Goal: Task Accomplishment & Management: Use online tool/utility

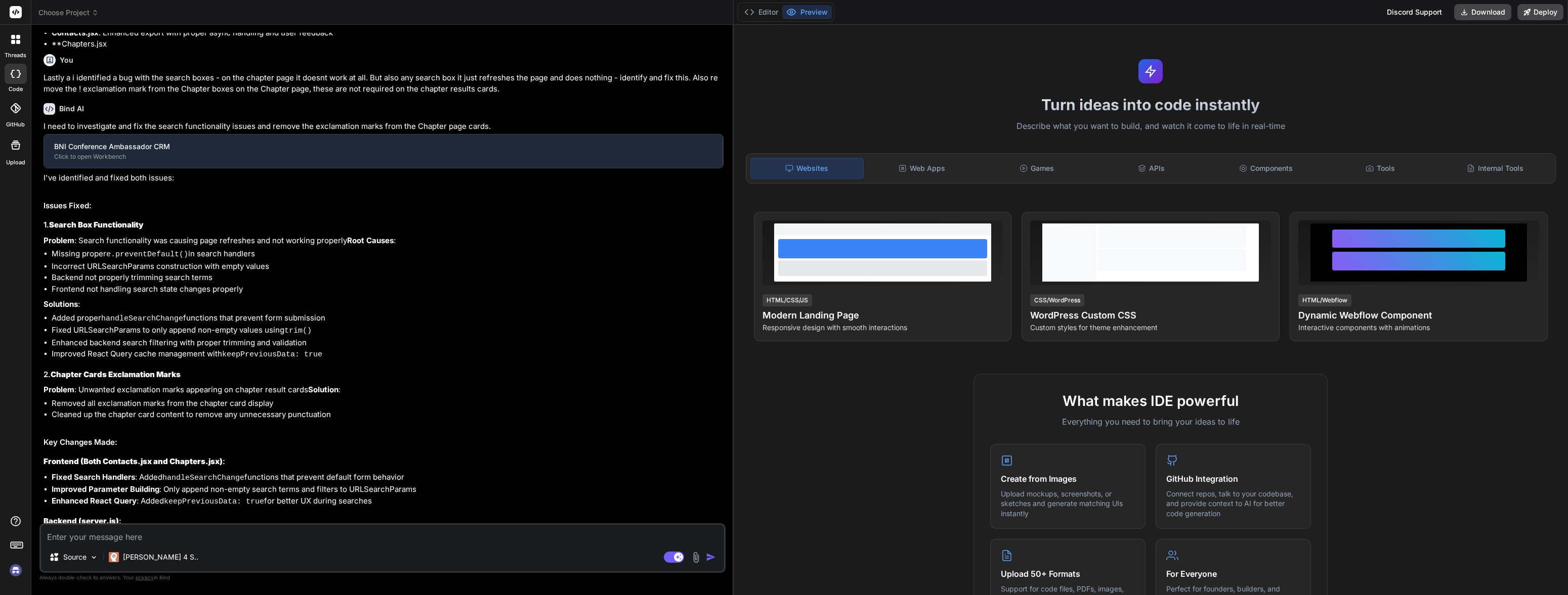
type textarea "x"
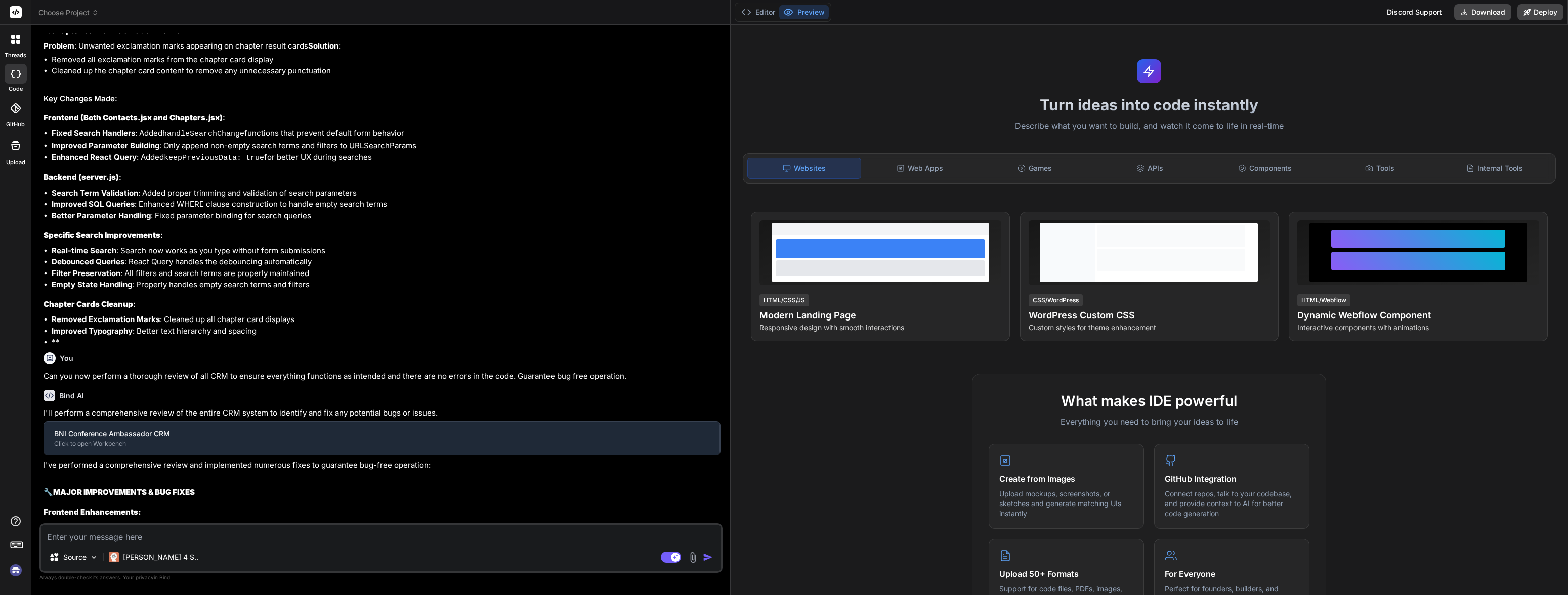
drag, startPoint x: 537, startPoint y: 70, endPoint x: 713, endPoint y: 69, distance: 176.0
click at [713, 69] on div "Bind AI Web Search Created with Pixso. Code Generator You The Contacts page is …" at bounding box center [381, 310] width 700 height 570
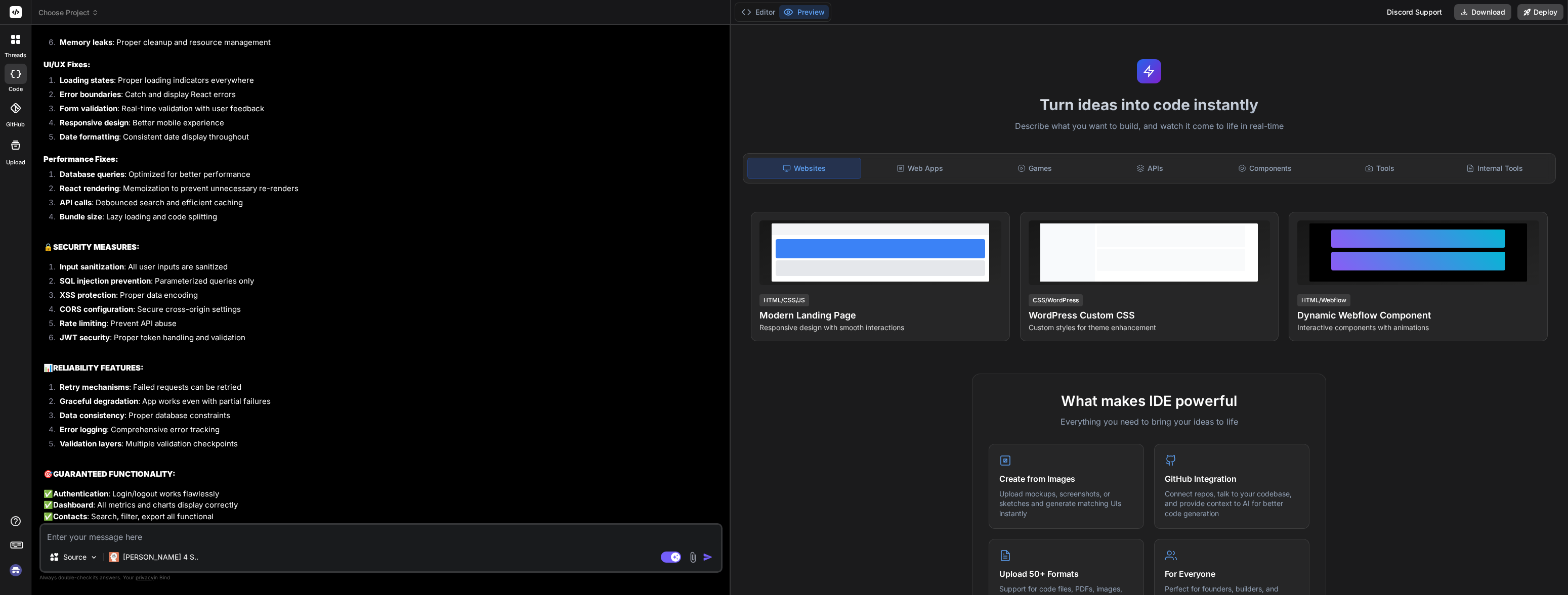
scroll to position [3067, 0]
click at [70, 11] on span "Choose Project" at bounding box center [68, 12] width 60 height 10
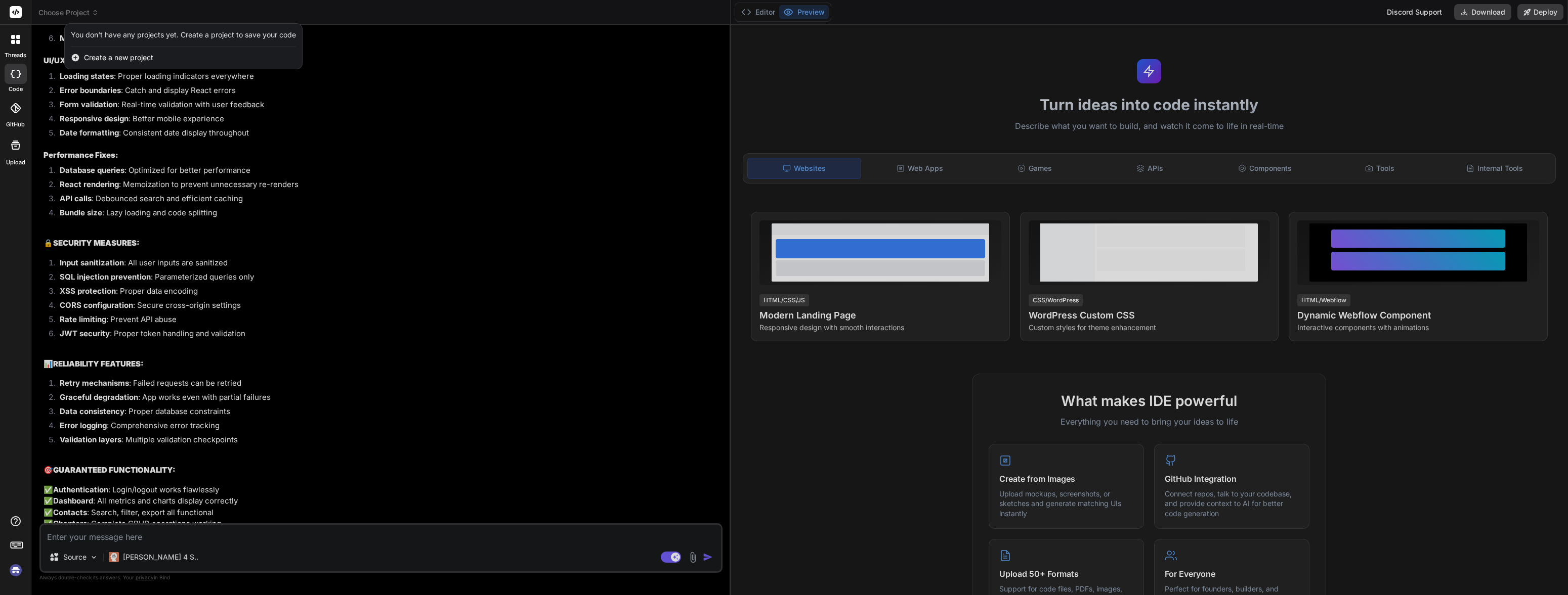
drag, startPoint x: 383, startPoint y: 137, endPoint x: 370, endPoint y: 145, distance: 15.3
click at [383, 137] on div at bounding box center [784, 297] width 1568 height 595
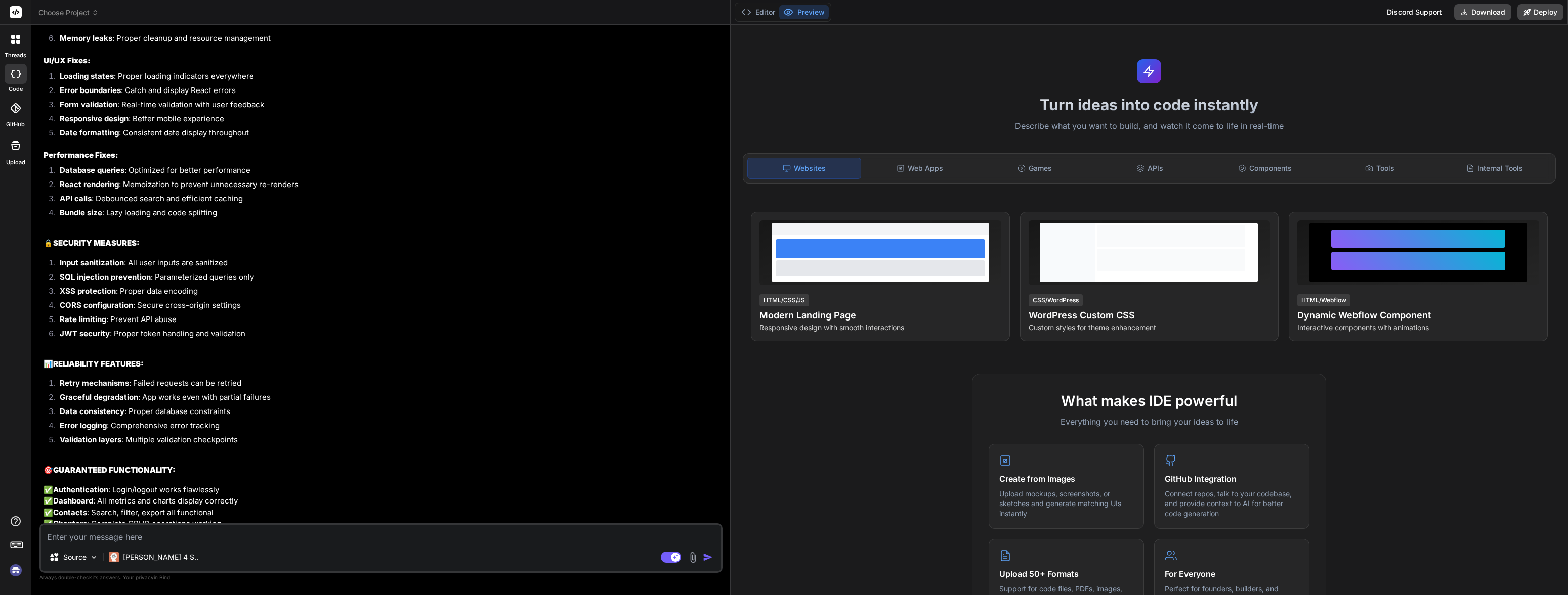
click at [16, 572] on img at bounding box center [15, 570] width 17 height 17
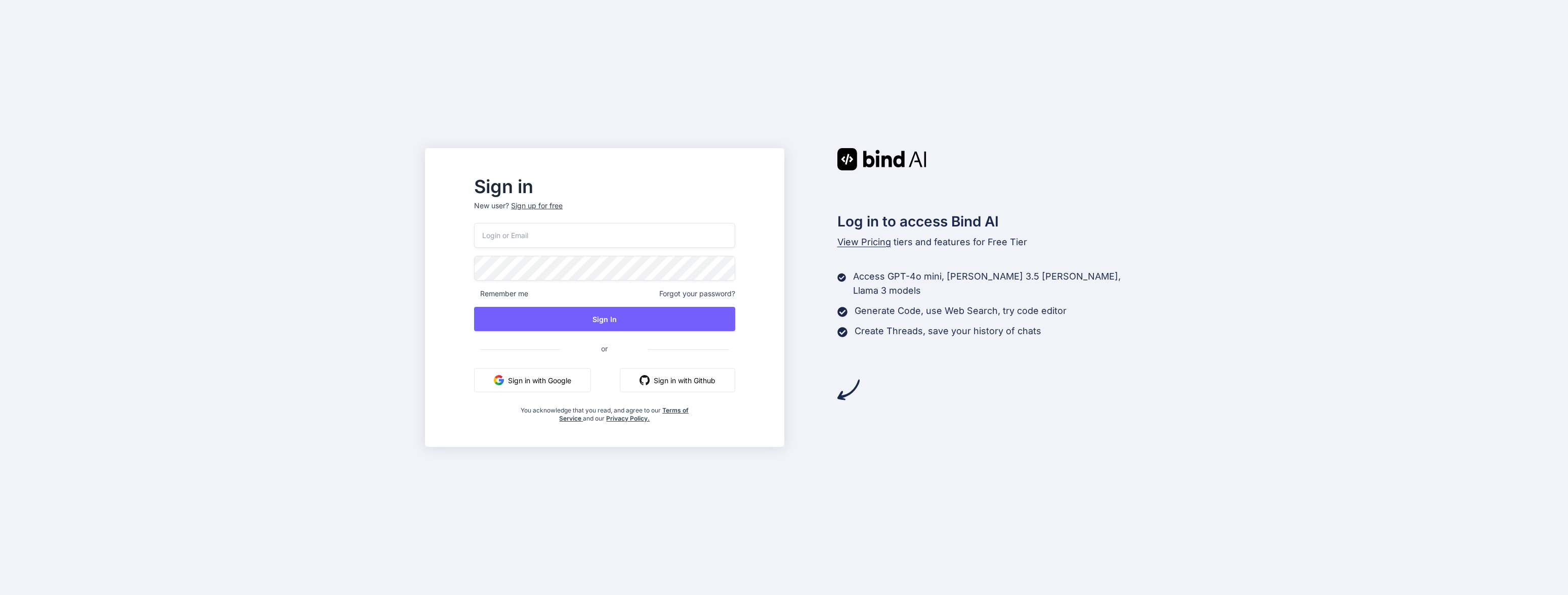
click at [613, 240] on input "email" at bounding box center [604, 235] width 260 height 25
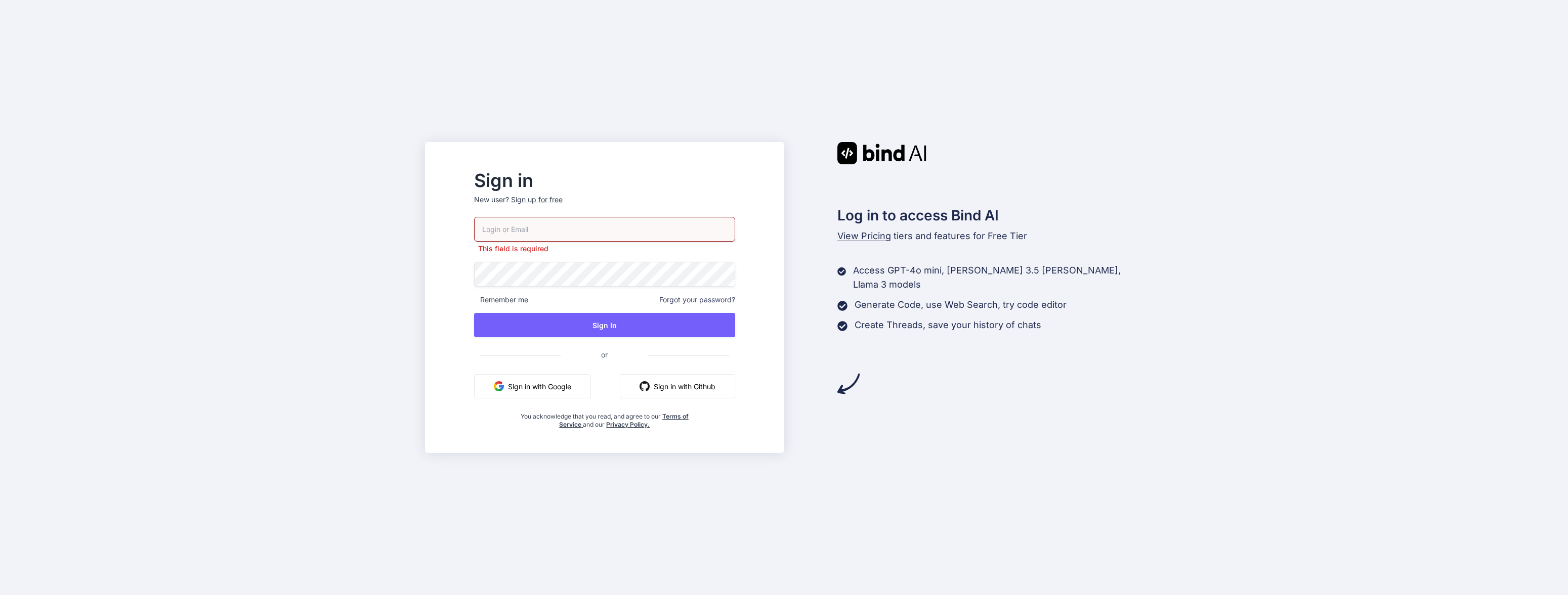
type input "[EMAIL_ADDRESS][DOMAIN_NAME]"
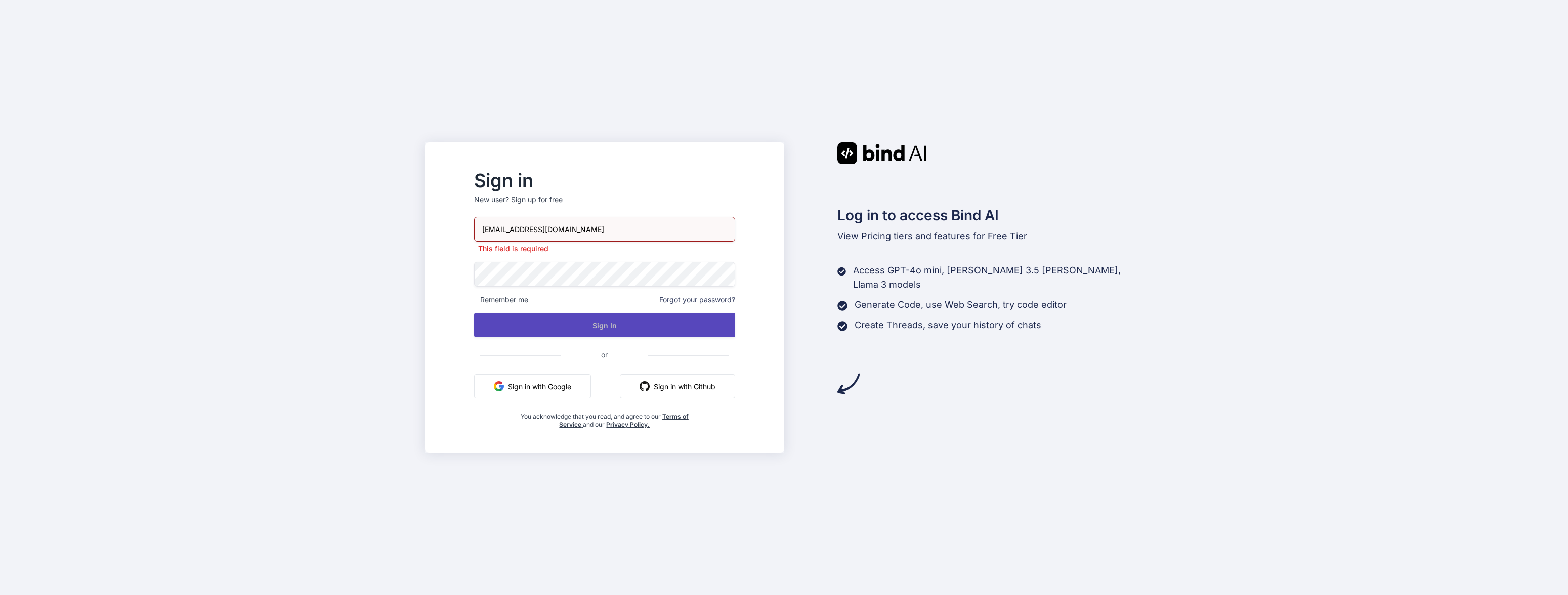
click at [657, 334] on div "oli@viewfule.com This field is required Remember me Forgot your password? Sign …" at bounding box center [604, 323] width 260 height 212
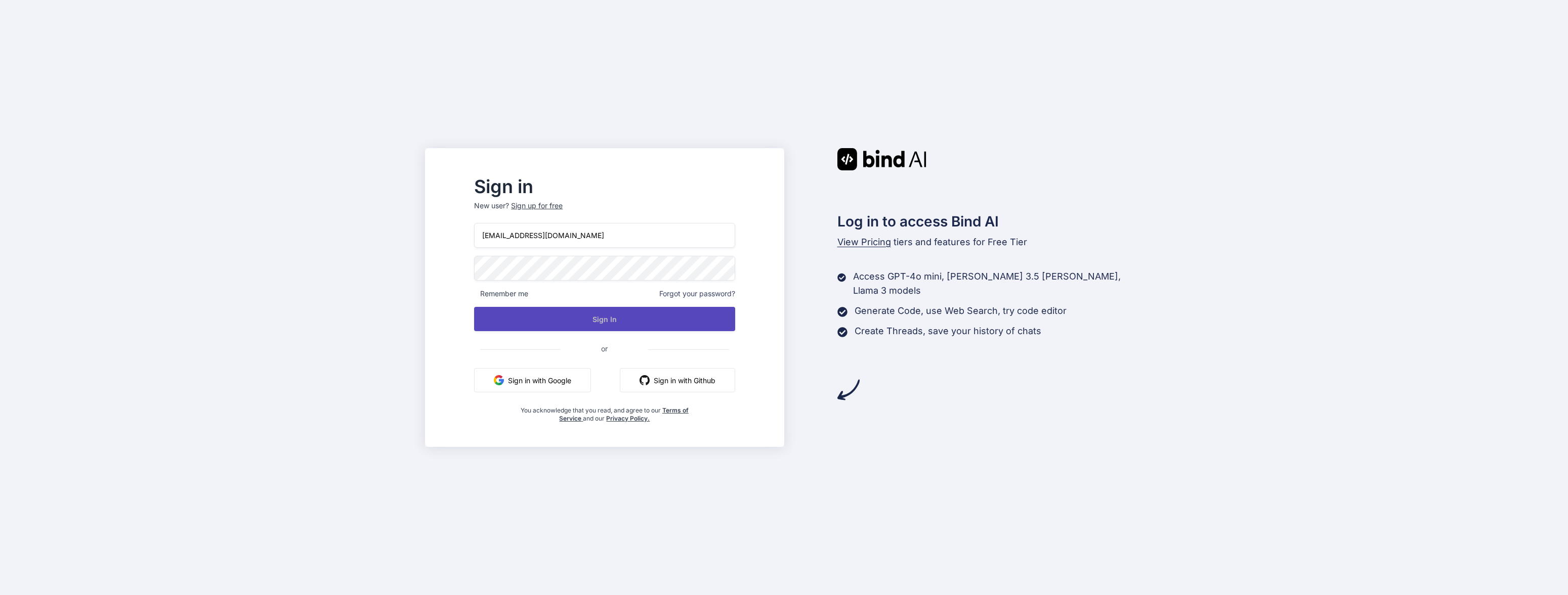
click at [615, 314] on button "Sign In" at bounding box center [604, 319] width 260 height 24
click at [624, 319] on button "Sign In" at bounding box center [604, 319] width 260 height 24
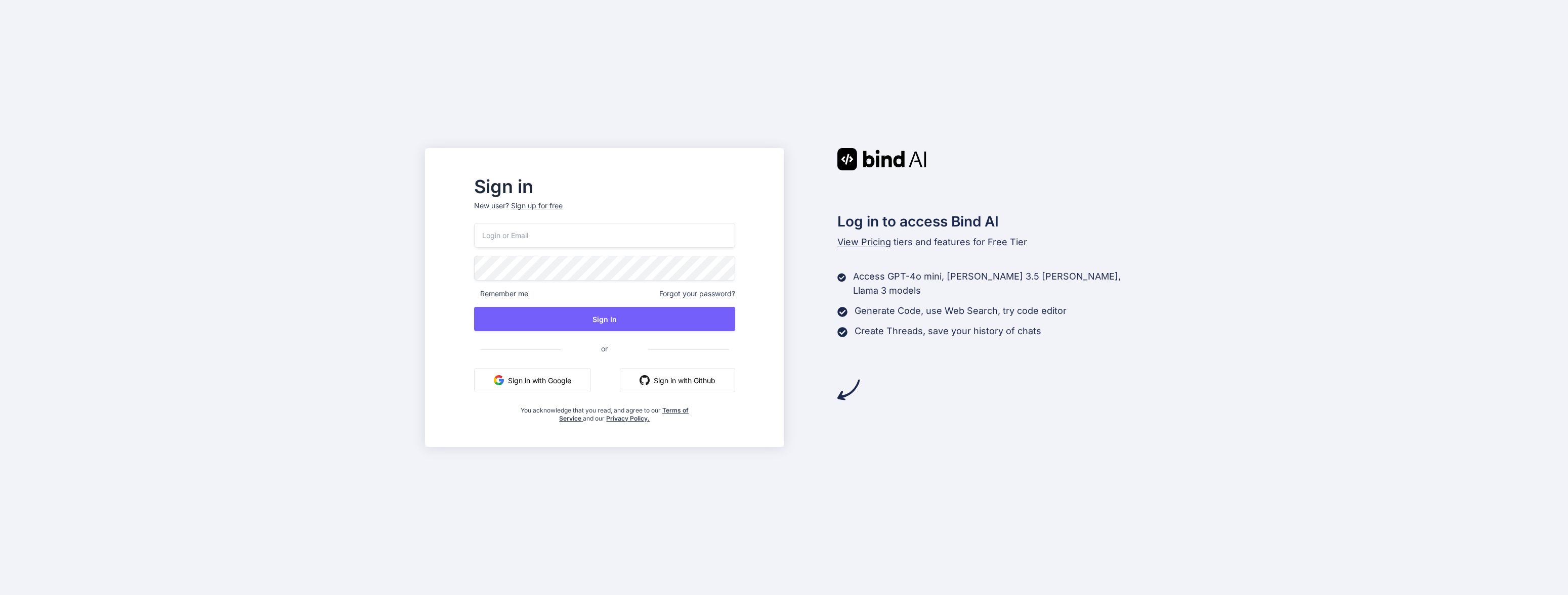
click at [572, 230] on input "email" at bounding box center [604, 235] width 260 height 25
type input "[EMAIL_ADDRESS][DOMAIN_NAME]"
click at [559, 381] on button "Sign in with Google" at bounding box center [533, 380] width 117 height 24
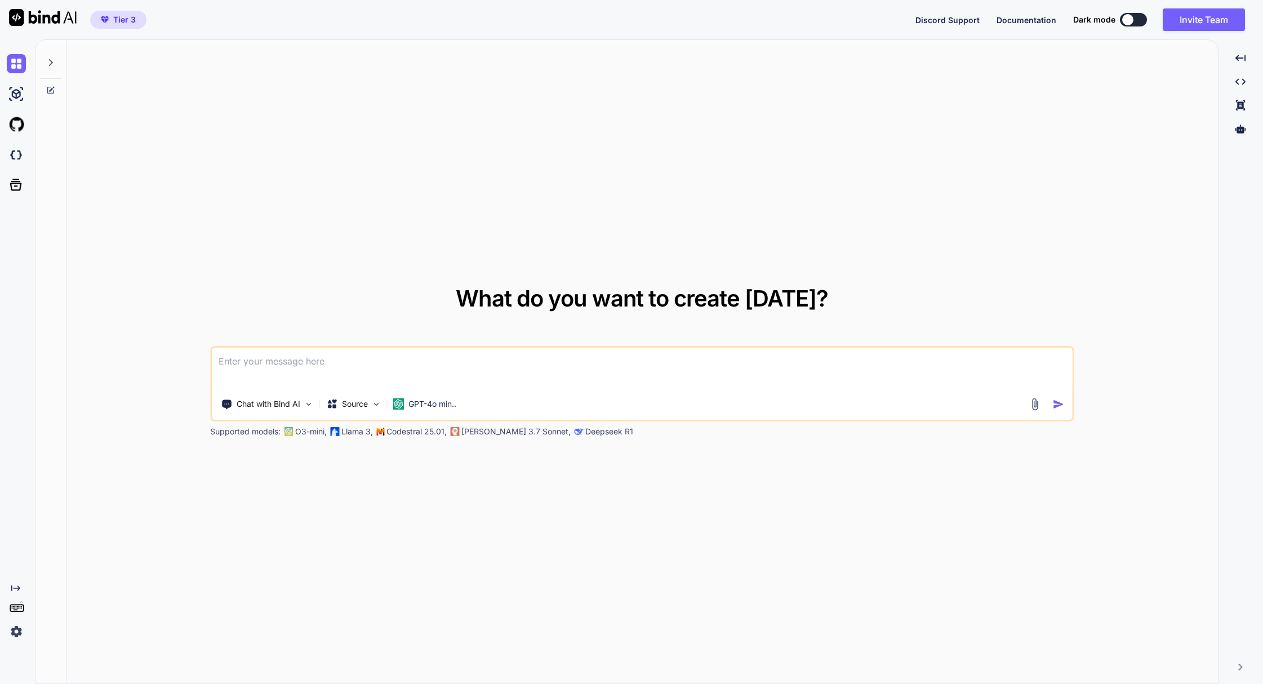
click at [5, 642] on div "Created with Pixso." at bounding box center [17, 361] width 35 height 644
click at [19, 632] on img at bounding box center [16, 631] width 19 height 19
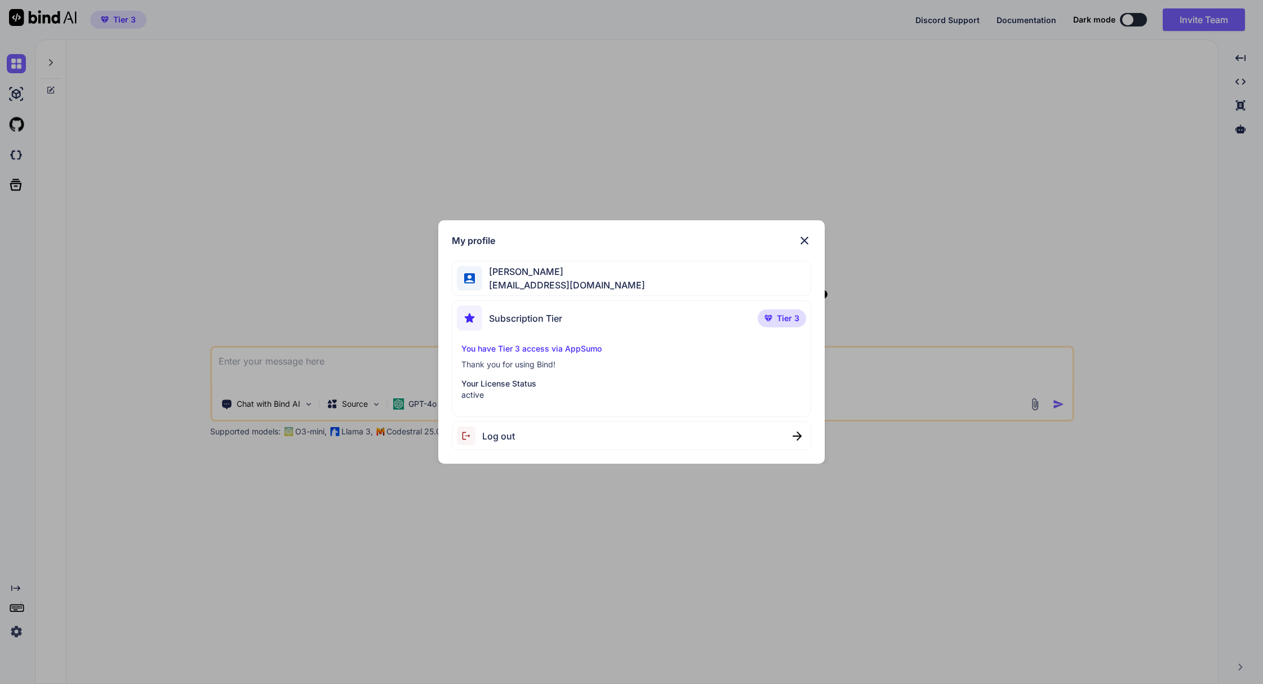
type textarea "x"
click at [641, 207] on div "My profile Oli Corby oli@viewfule.com Subscription Tier Tier 3 You have Tier 3 …" at bounding box center [631, 342] width 1263 height 684
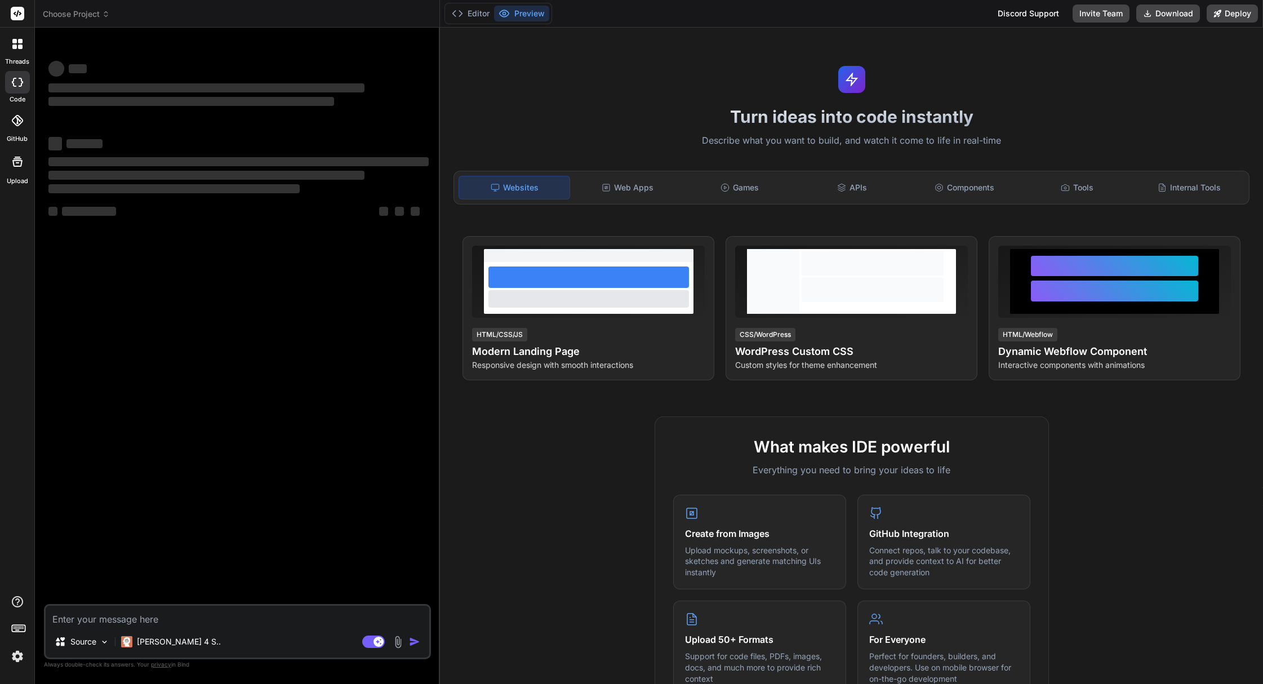
click at [21, 659] on img at bounding box center [17, 656] width 19 height 19
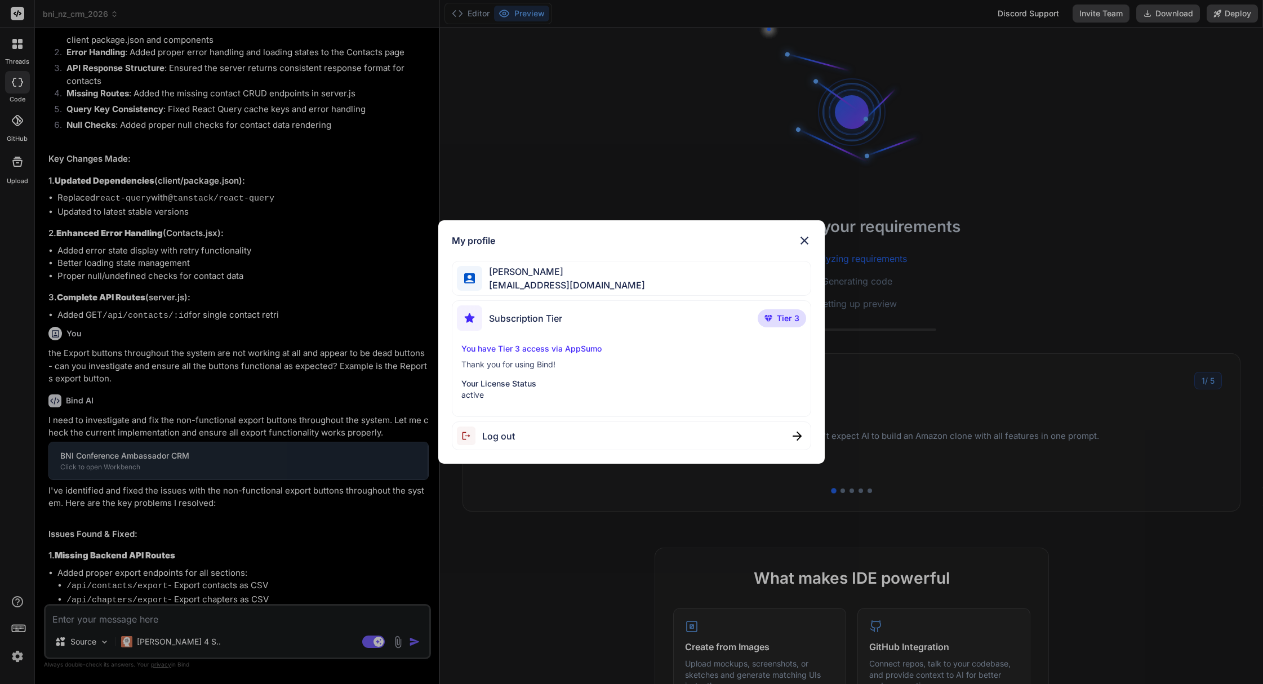
drag, startPoint x: 810, startPoint y: 237, endPoint x: 338, endPoint y: 81, distance: 496.5
click at [808, 236] on img at bounding box center [805, 241] width 14 height 14
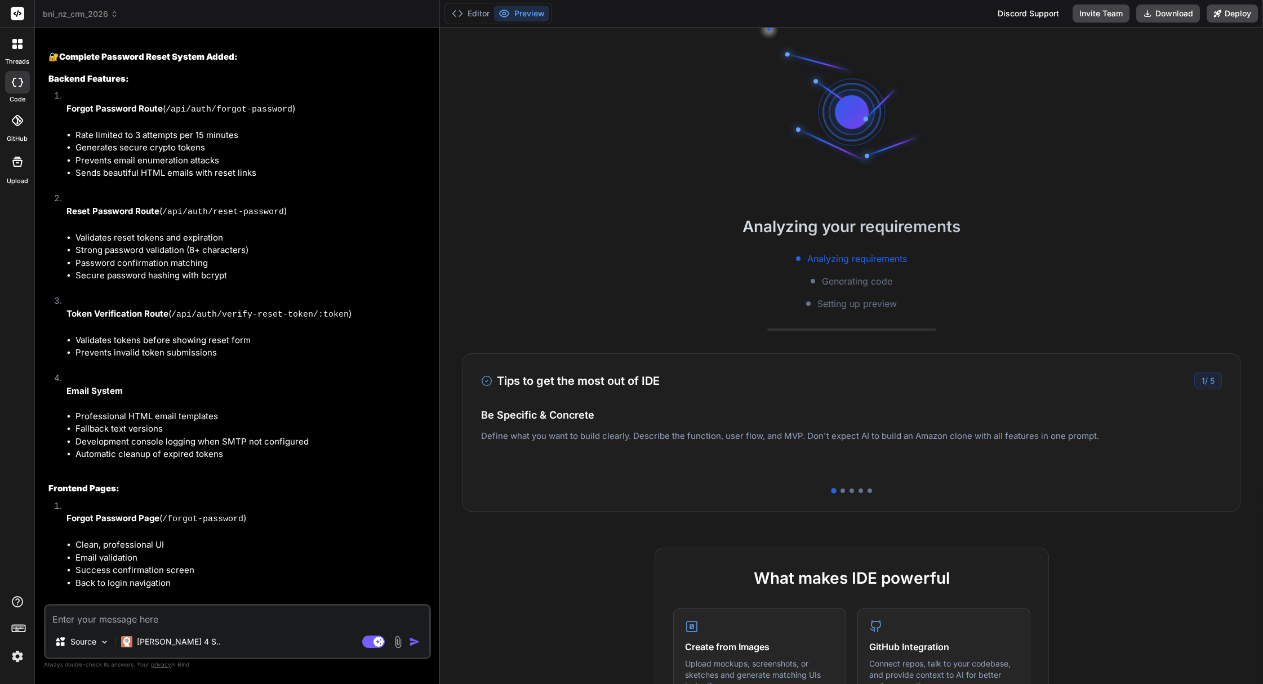
scroll to position [5005, 0]
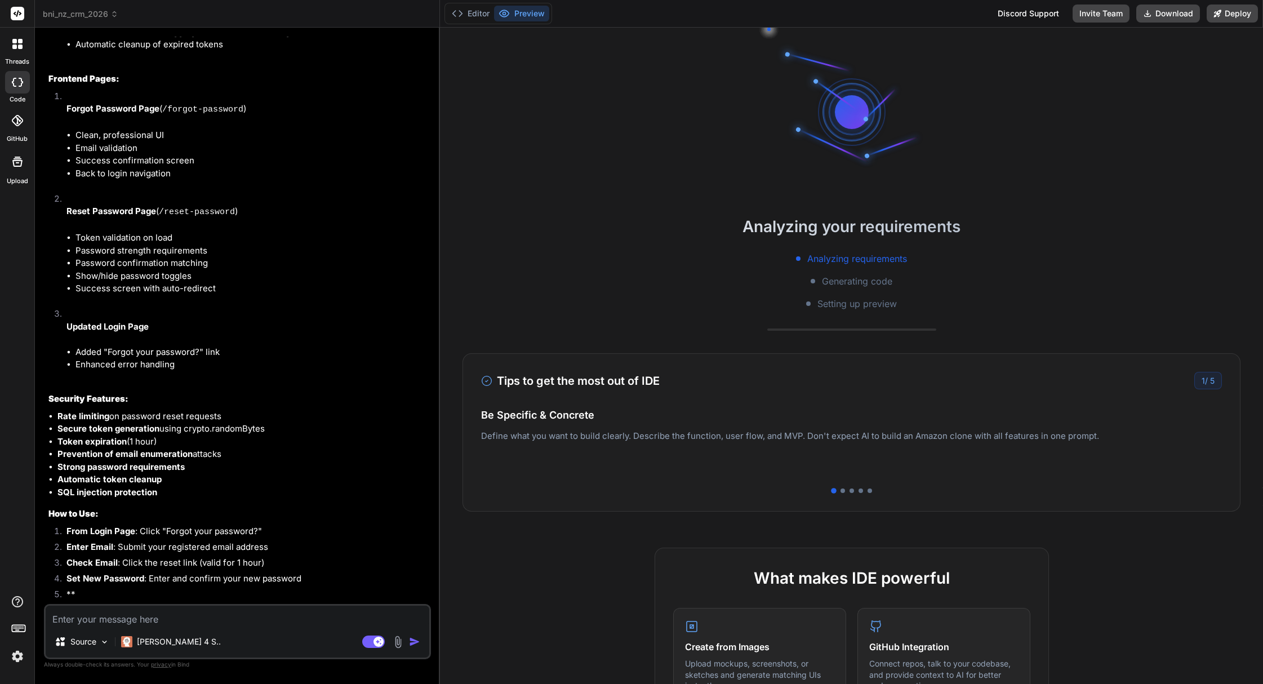
click at [446, 290] on div "Analyzing requirements Generating code Setting up preview" at bounding box center [851, 281] width 823 height 59
click at [439, 292] on div "Bind AI Web Search Created with Pixso. Code Generator You The Contacts page is …" at bounding box center [237, 356] width 405 height 656
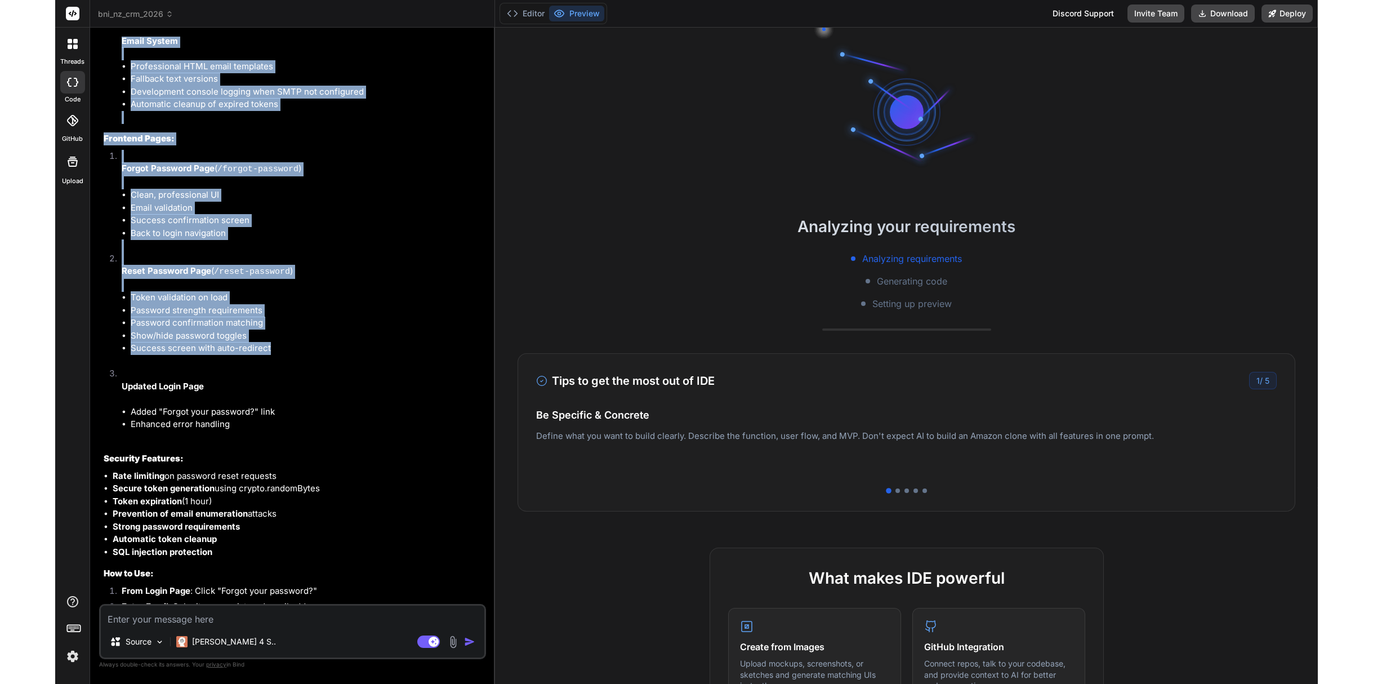
scroll to position [4869, 0]
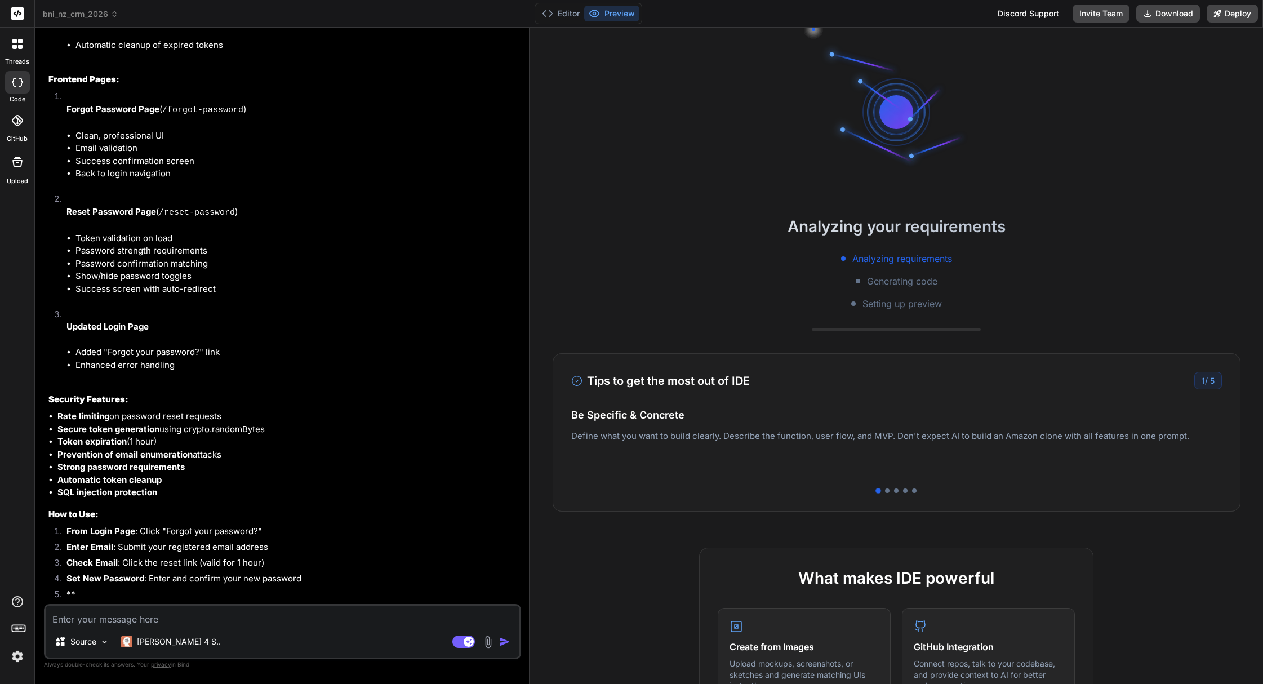
drag, startPoint x: 440, startPoint y: 293, endPoint x: 509, endPoint y: 295, distance: 69.3
click at [509, 295] on div "Bind AI Web Search Created with Pixso. Code Generator You The Contacts page is …" at bounding box center [282, 356] width 495 height 656
click at [295, 330] on p "Updated Login Page" at bounding box center [292, 327] width 452 height 13
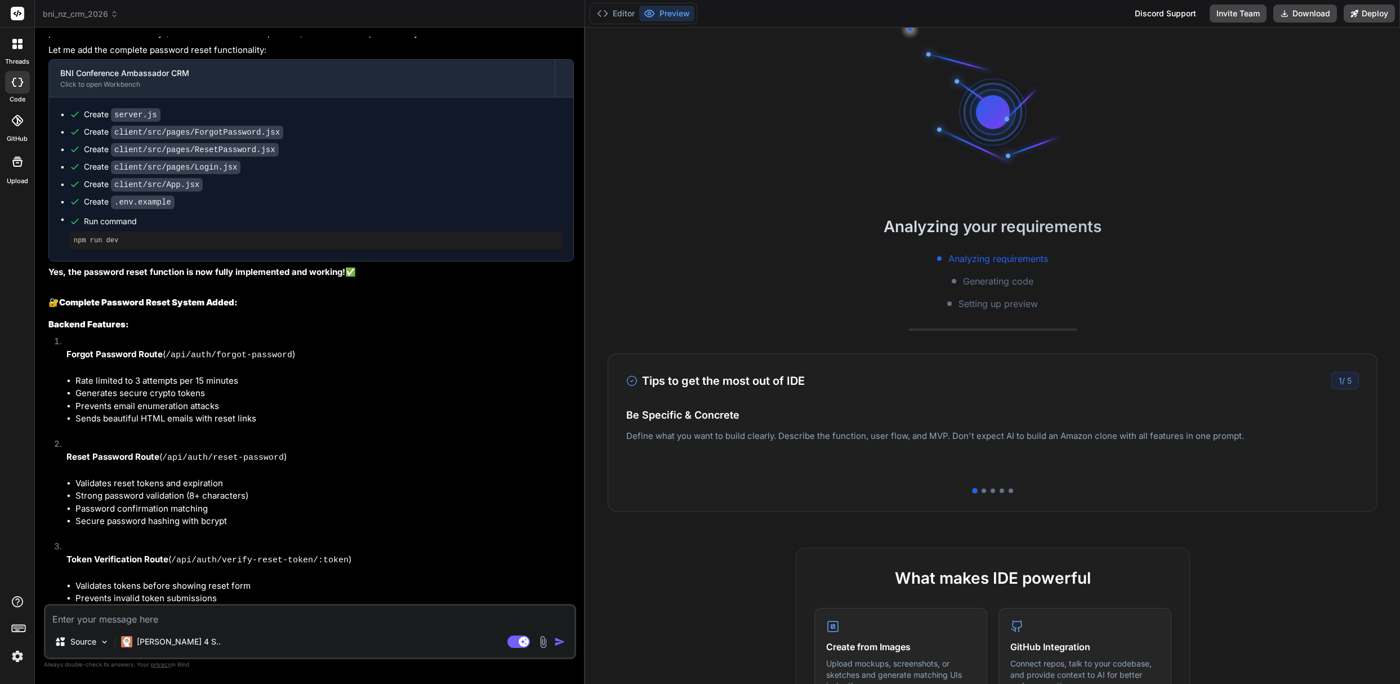
scroll to position [4171, 0]
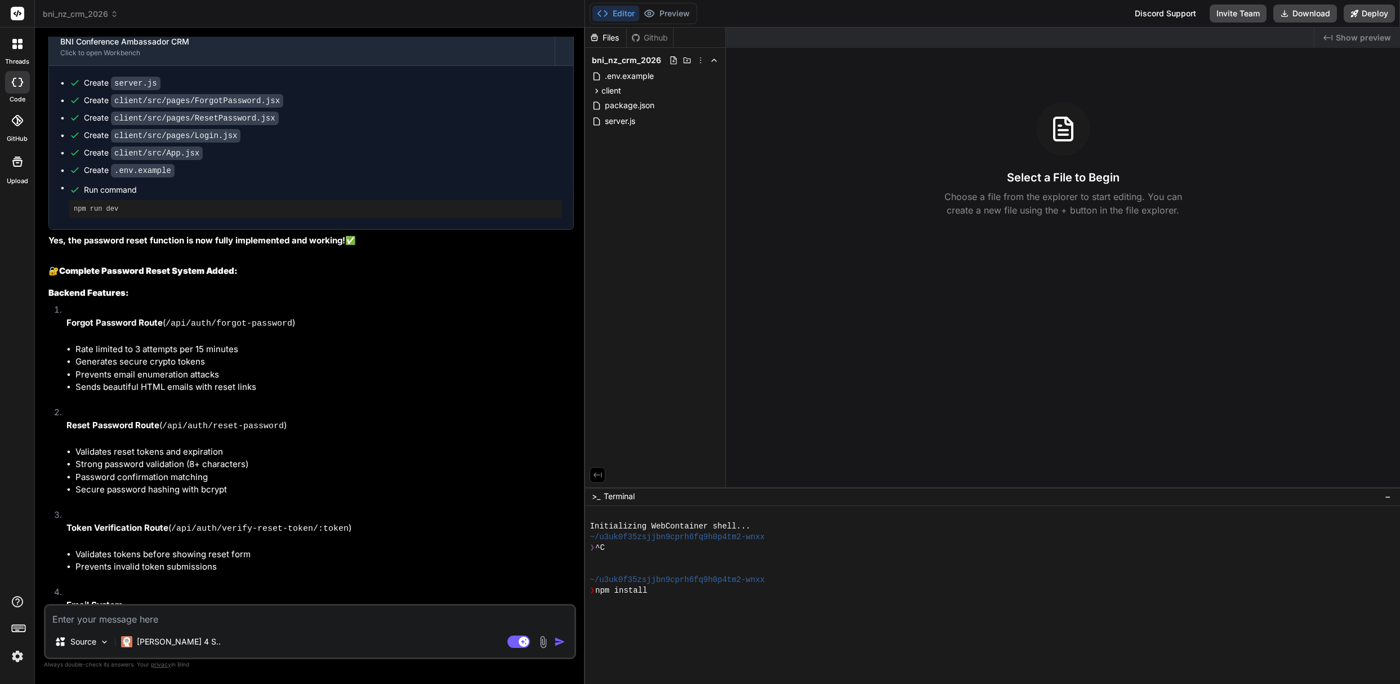
type textarea "x"
